Goal: Task Accomplishment & Management: Understand process/instructions

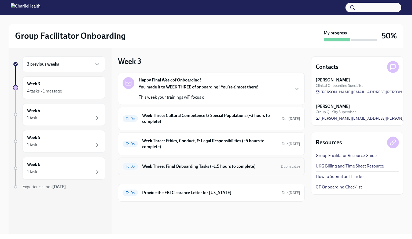
click at [221, 162] on div "To Do Week Three: Final Onboarding Tasks (~1.5 hours to complete) Due in a day" at bounding box center [212, 166] width 178 height 9
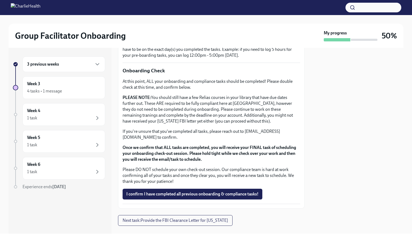
scroll to position [428, 0]
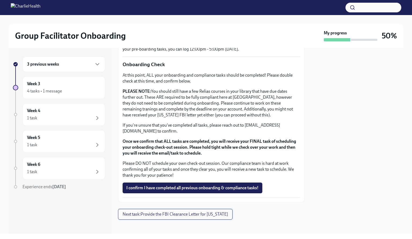
click at [223, 214] on button "Next task : Provide the FBI Clearance Letter for [US_STATE]" at bounding box center [175, 214] width 115 height 11
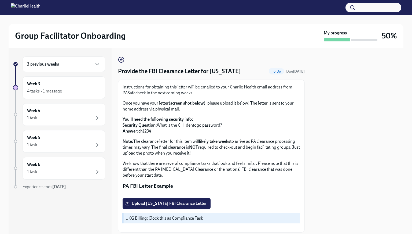
click at [82, 66] on div "3 previous weeks" at bounding box center [64, 64] width 74 height 6
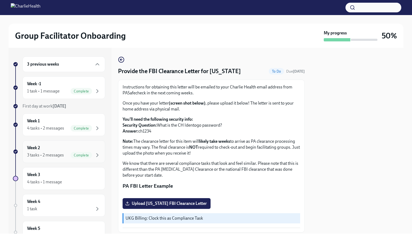
click at [82, 153] on span "Complete" at bounding box center [81, 155] width 21 height 4
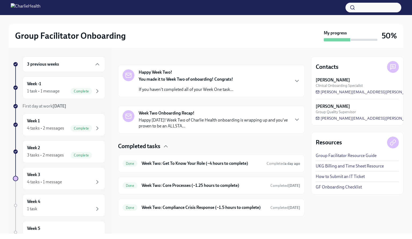
scroll to position [76, 0]
click at [86, 179] on div "4 tasks • 1 message" at bounding box center [64, 182] width 74 height 6
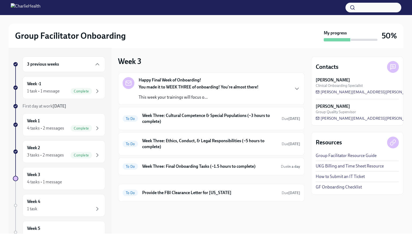
click at [217, 95] on p "This week your trainings will focus o..." at bounding box center [199, 97] width 120 height 6
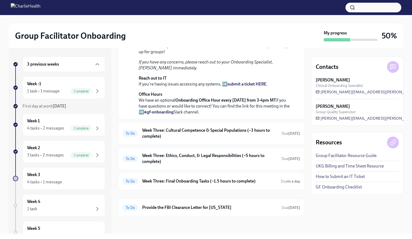
scroll to position [194, 0]
click at [245, 135] on h6 "Week Three: Cultural Competence & Special Populations (~3 hours to complete)" at bounding box center [209, 133] width 135 height 12
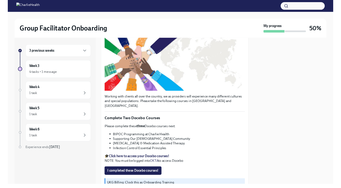
scroll to position [92, 0]
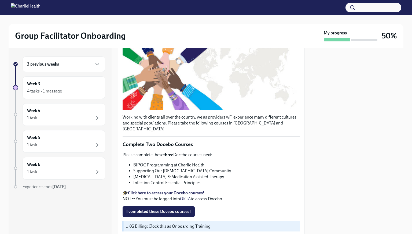
click at [229, 6] on div at bounding box center [206, 7] width 412 height 15
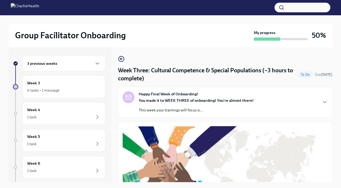
click at [281, 95] on div "Happy Final Week of Onboarding! You made it to WEEK THREE of onboarding! You're…" at bounding box center [225, 102] width 205 height 21
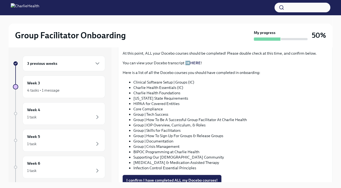
scroll to position [387, 0]
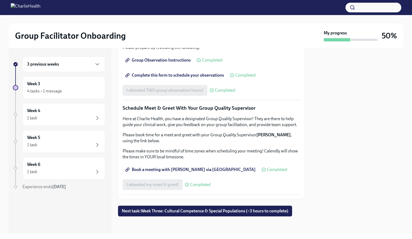
scroll to position [494, 0]
click at [271, 210] on span "Next task : Week Three: Cultural Competence & Special Populations (~3 hours to …" at bounding box center [205, 210] width 167 height 5
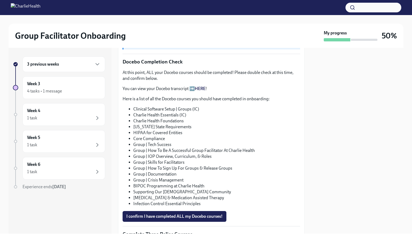
scroll to position [270, 0]
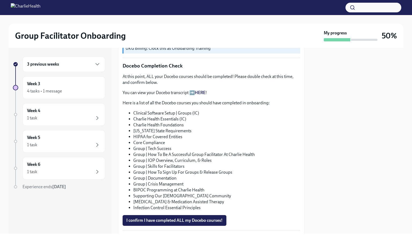
click at [198, 90] on link "HERE" at bounding box center [200, 92] width 11 height 5
click at [177, 128] on li "[US_STATE] State Requirements" at bounding box center [216, 131] width 167 height 6
click at [190, 199] on li "[MEDICAL_DATA] & Medication Assisted Therapy" at bounding box center [216, 202] width 167 height 6
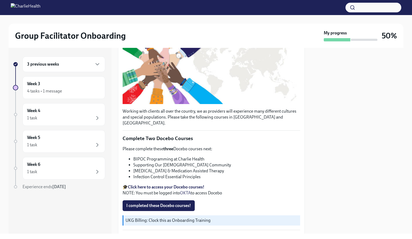
scroll to position [99, 0]
